Goal: Task Accomplishment & Management: Manage account settings

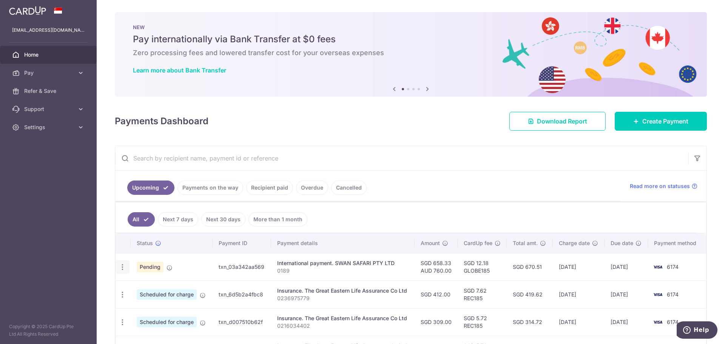
click at [124, 270] on icon "button" at bounding box center [123, 267] width 8 height 8
